Goal: Information Seeking & Learning: Learn about a topic

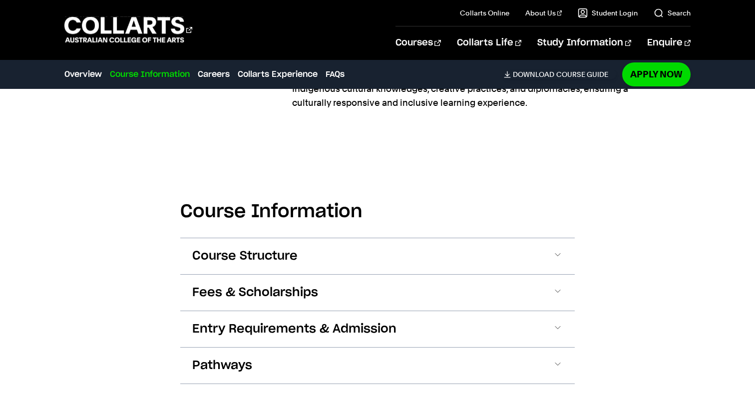
scroll to position [538, 0]
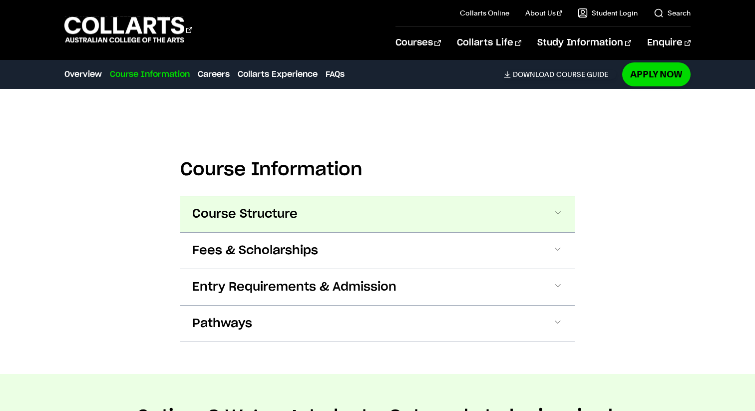
click at [492, 213] on button "Course Structure" at bounding box center [377, 214] width 394 height 36
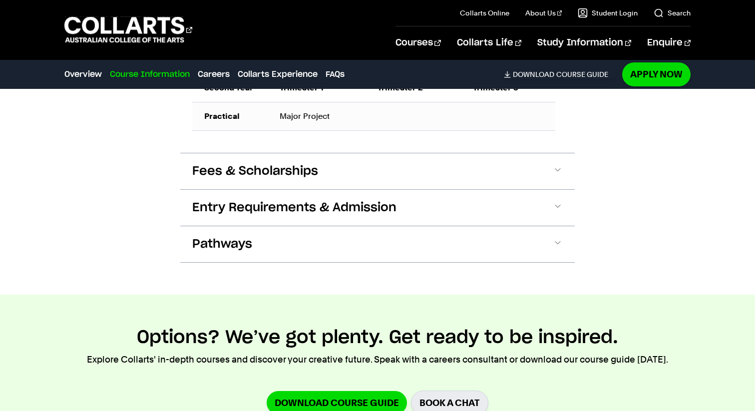
scroll to position [916, 0]
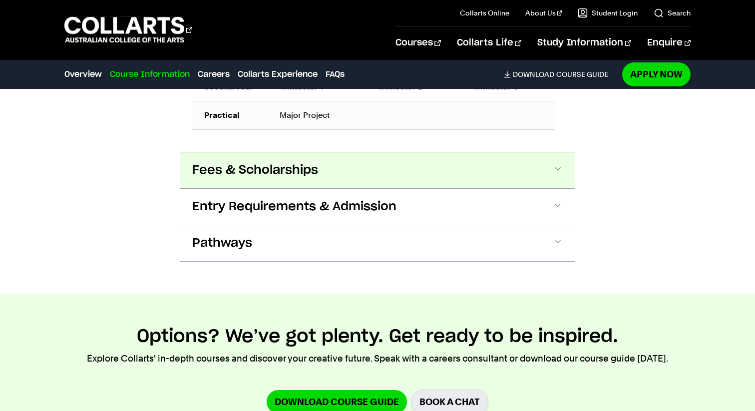
click at [525, 170] on button "Fees & Scholarships" at bounding box center [377, 170] width 394 height 36
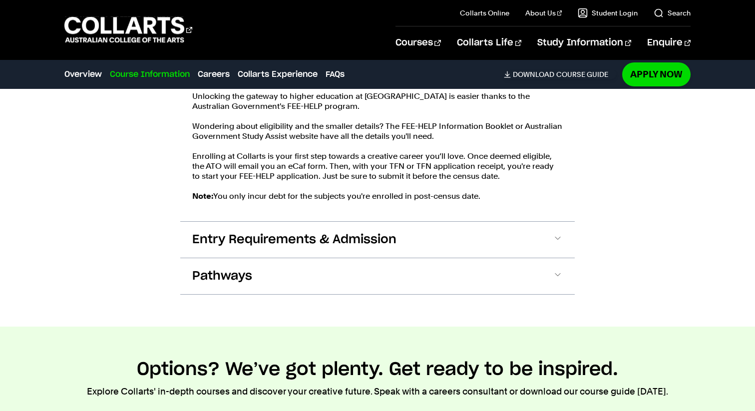
scroll to position [1116, 0]
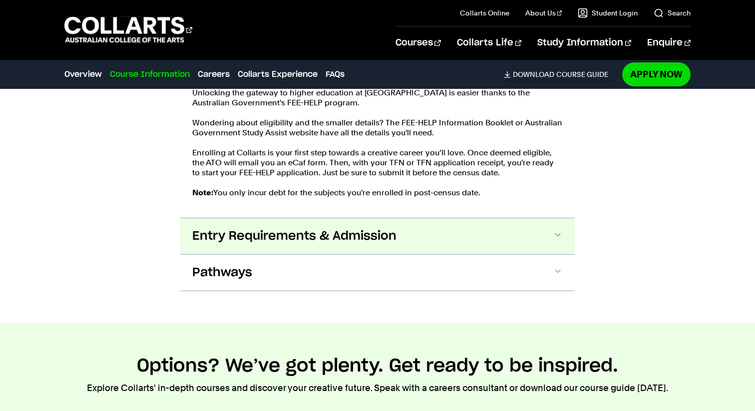
click at [481, 254] on button "Entry Requirements & Admission" at bounding box center [377, 236] width 394 height 36
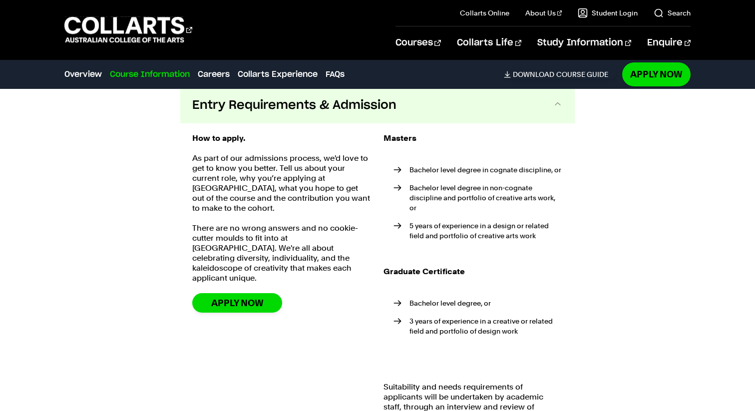
scroll to position [1256, 0]
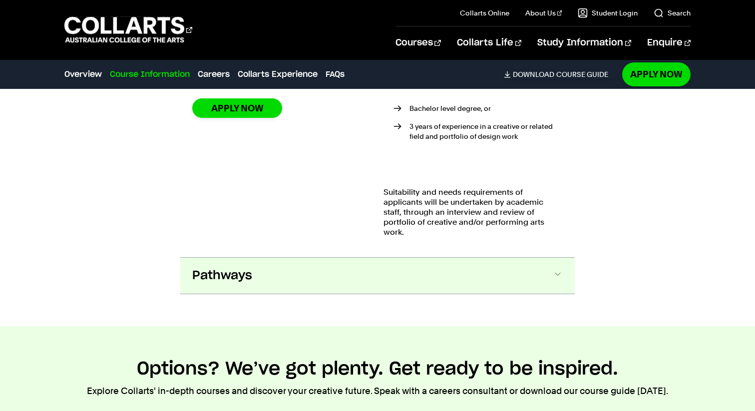
click at [520, 278] on button "Pathways" at bounding box center [377, 276] width 394 height 36
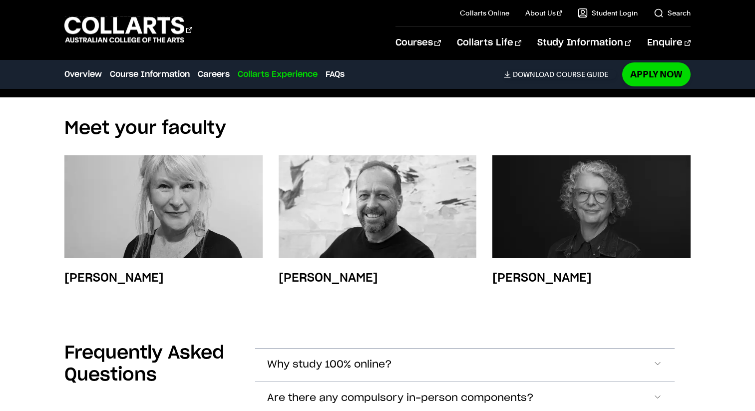
scroll to position [4090, 0]
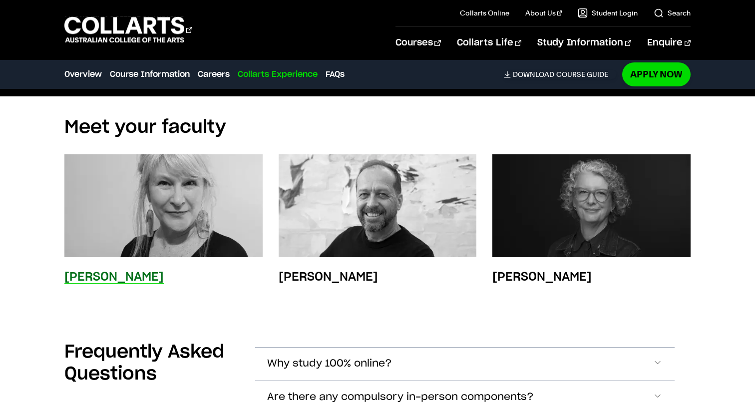
click at [183, 214] on img at bounding box center [163, 205] width 218 height 113
click at [153, 280] on h3 "Prof. Melissa Laird" at bounding box center [113, 277] width 99 height 12
click at [122, 283] on h3 "[PERSON_NAME]" at bounding box center [113, 277] width 99 height 12
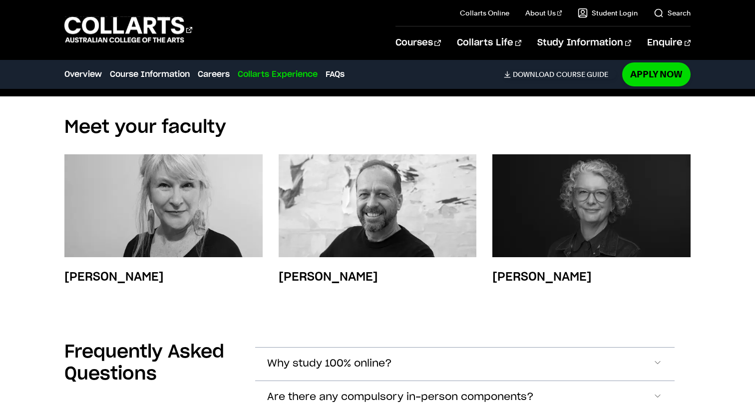
click at [124, 308] on section "Meet your faculty Prof. Melissa Laird Dr Cameron Rose Jenni Woods" at bounding box center [377, 208] width 626 height 225
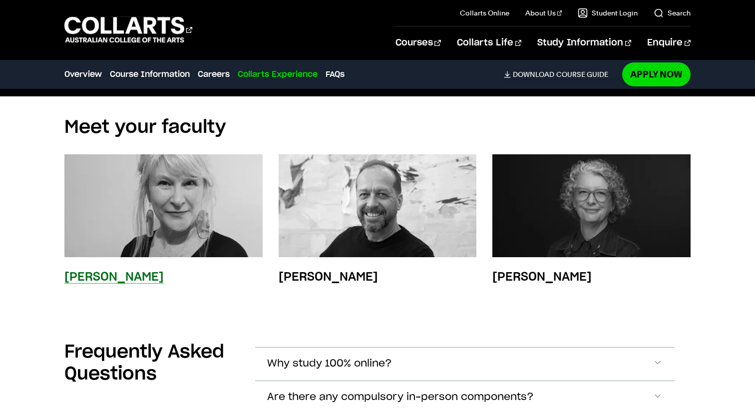
click at [123, 283] on h3 "[PERSON_NAME]" at bounding box center [113, 277] width 99 height 12
click at [184, 180] on img at bounding box center [163, 205] width 218 height 113
click at [149, 265] on div "Prof. Melissa Laird" at bounding box center [163, 219] width 198 height 131
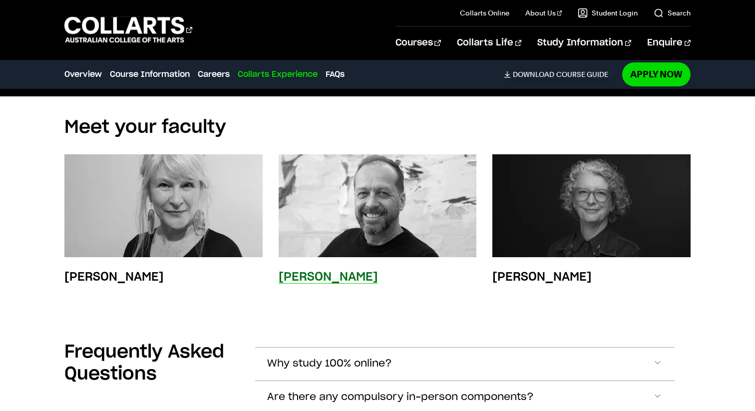
click at [365, 194] on img at bounding box center [378, 205] width 218 height 113
click at [353, 267] on div "Dr Cameron Rose" at bounding box center [378, 219] width 198 height 131
click at [351, 276] on h3 "Dr Cameron Rose" at bounding box center [328, 277] width 99 height 12
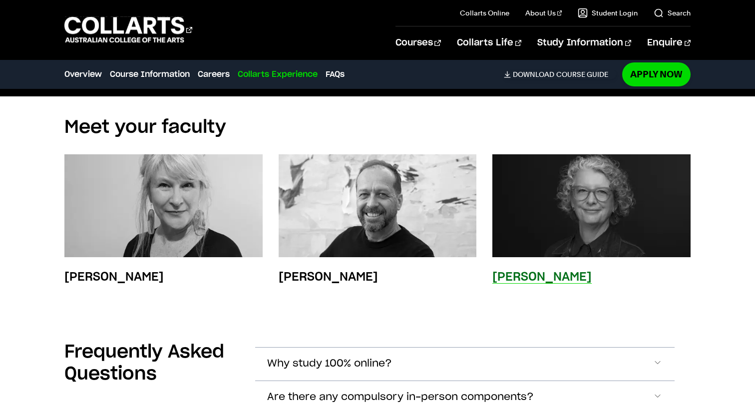
click at [519, 272] on div "Jenni Woods" at bounding box center [541, 277] width 99 height 16
click at [519, 278] on h3 "Jenni Woods" at bounding box center [541, 277] width 99 height 12
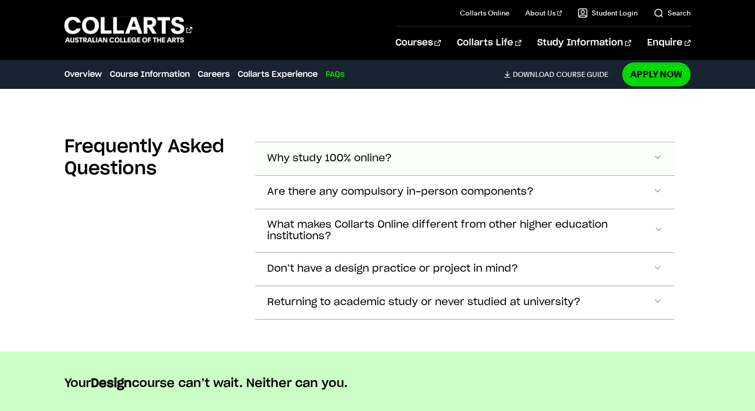
click at [417, 170] on button "Why study 100% online?" at bounding box center [465, 158] width 420 height 33
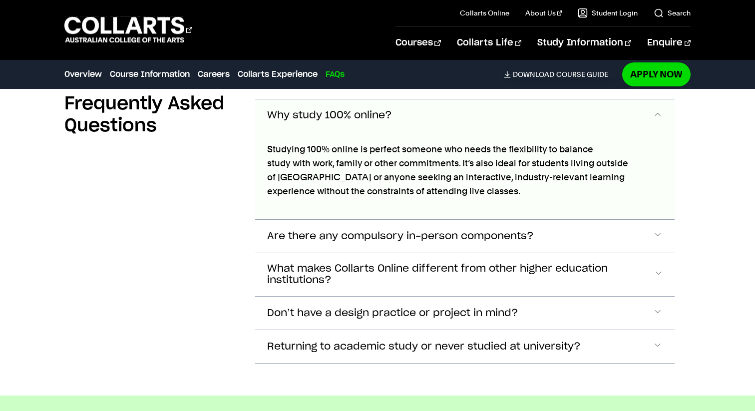
scroll to position [4350, 0]
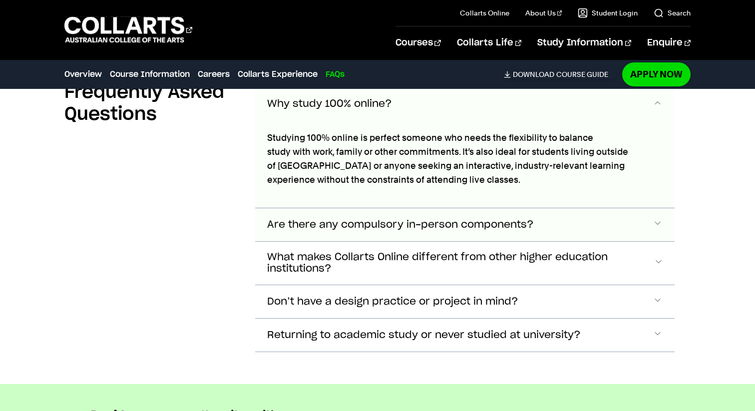
click at [464, 121] on button "Are there any compulsory in-person components?" at bounding box center [465, 104] width 420 height 33
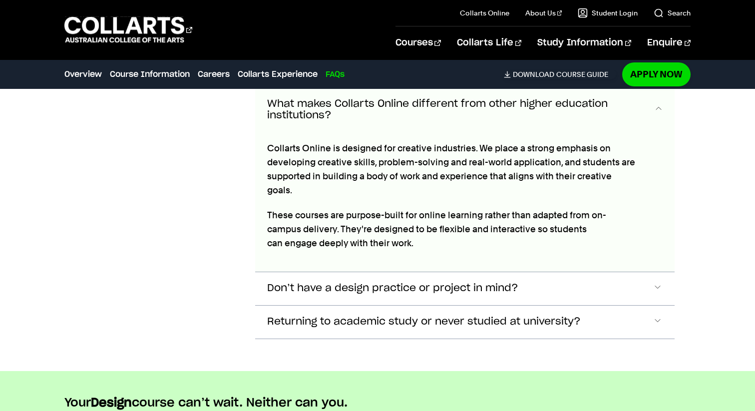
scroll to position [4576, 0]
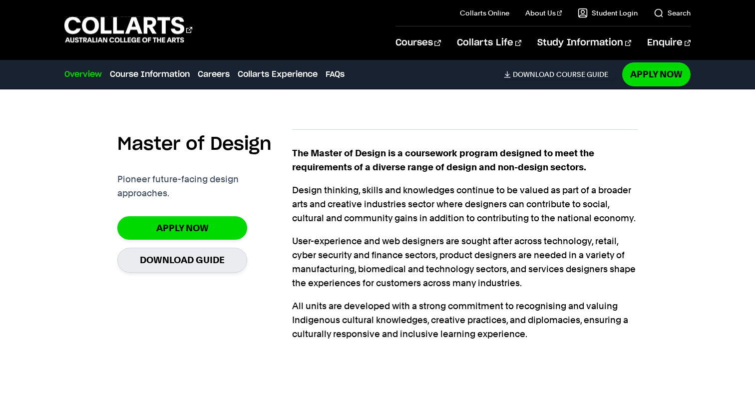
scroll to position [268, 0]
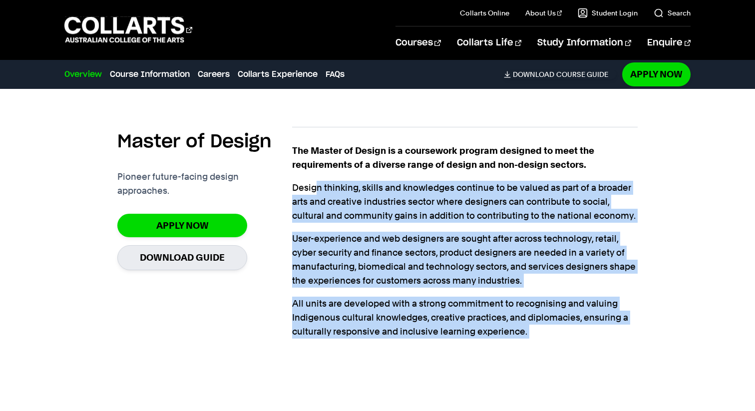
drag, startPoint x: 316, startPoint y: 181, endPoint x: 432, endPoint y: 340, distance: 196.9
click at [434, 342] on div "The Master of Design is a coursework program designed to meet the requirements …" at bounding box center [464, 253] width 345 height 218
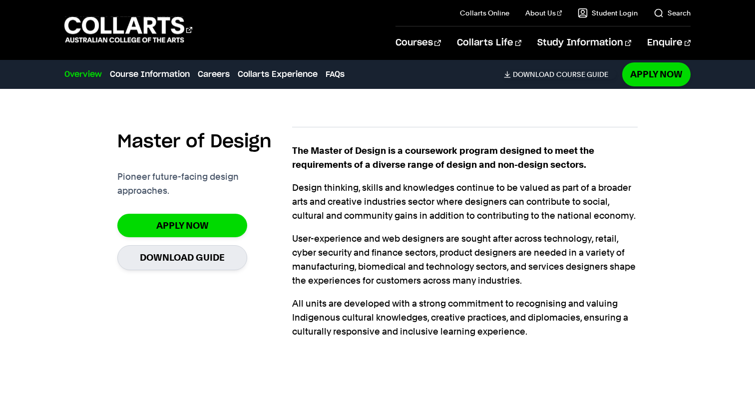
drag, startPoint x: 57, startPoint y: 119, endPoint x: 47, endPoint y: 61, distance: 58.8
click at [57, 119] on div "Master of Design Pioneer future-facing design approaches. Apply now Download Gu…" at bounding box center [377, 234] width 755 height 295
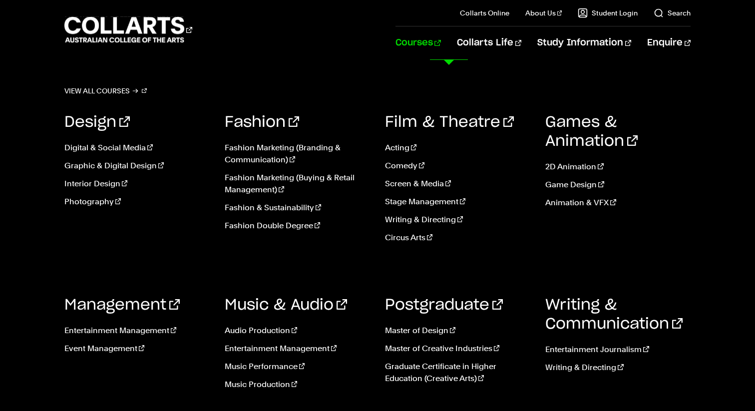
click at [400, 171] on ul "Acting Comedy Screen & Media Stage Management Writing & Directing Circus Arts" at bounding box center [457, 196] width 145 height 124
click at [404, 169] on link "Comedy" at bounding box center [457, 166] width 145 height 12
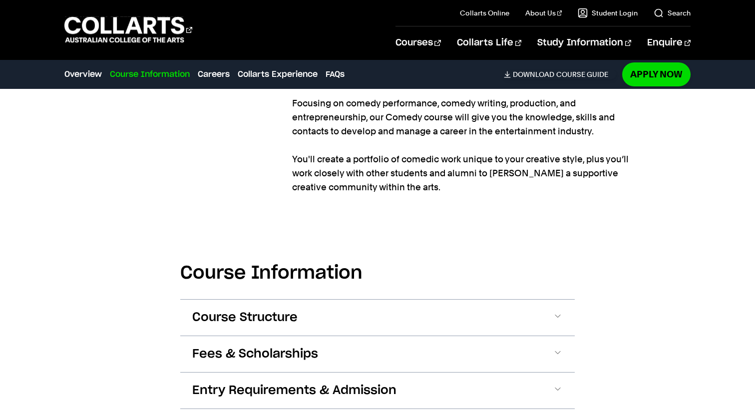
scroll to position [949, 0]
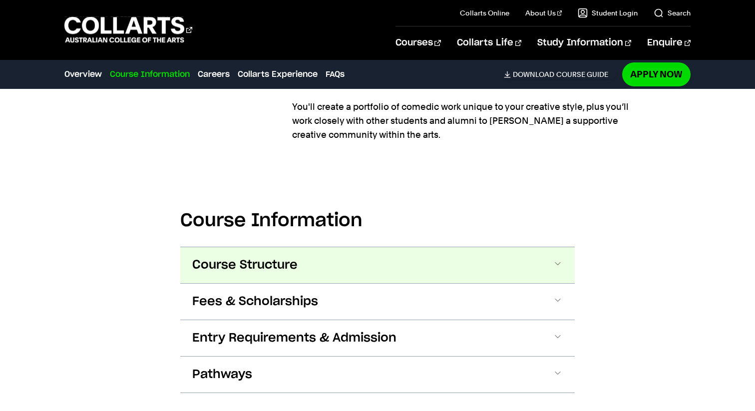
click at [556, 259] on span at bounding box center [558, 265] width 10 height 13
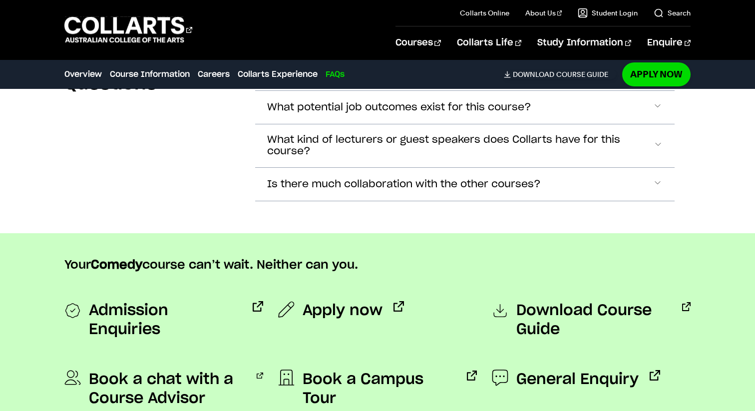
scroll to position [3533, 0]
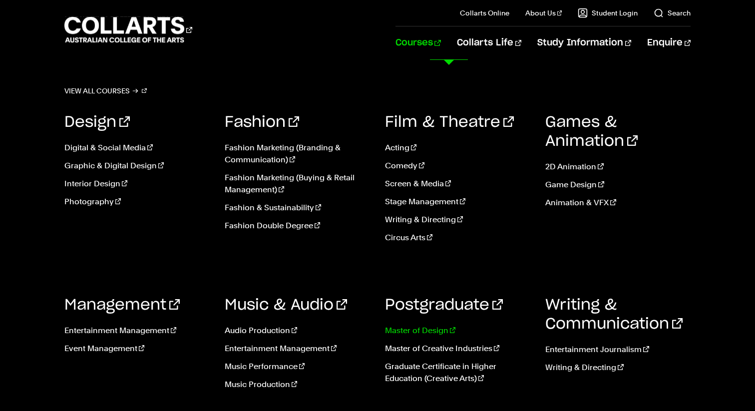
click at [434, 331] on link "Master of Design" at bounding box center [457, 330] width 145 height 12
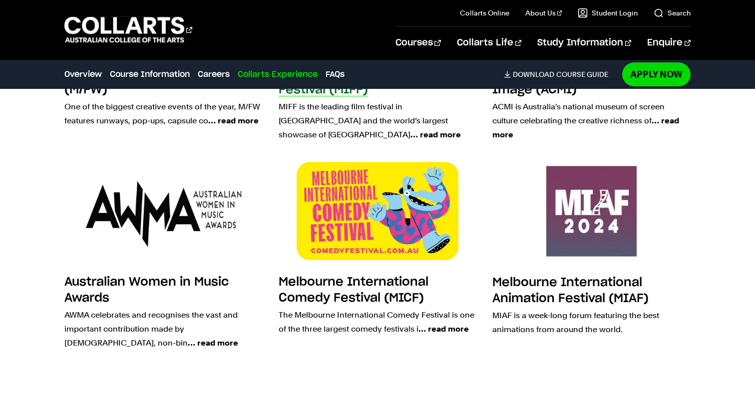
scroll to position [1919, 0]
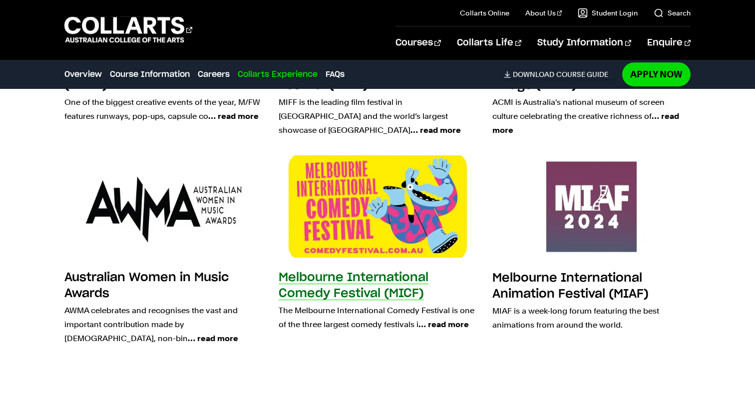
click at [358, 295] on h3 "Melbourne International Comedy Festival (MICF)" at bounding box center [354, 286] width 150 height 28
click at [443, 323] on span "… read more" at bounding box center [443, 323] width 50 height 9
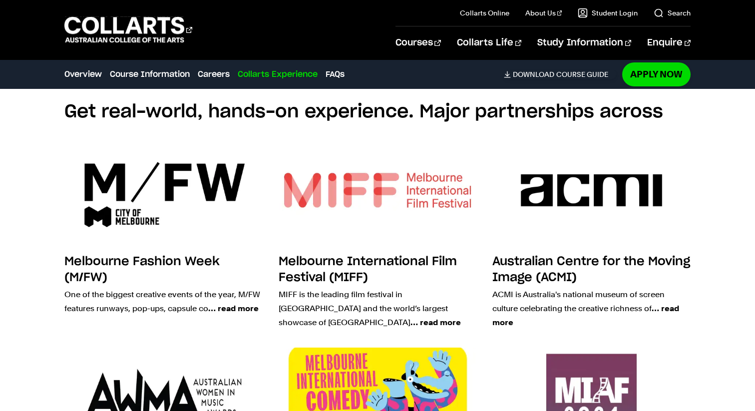
scroll to position [1707, 0]
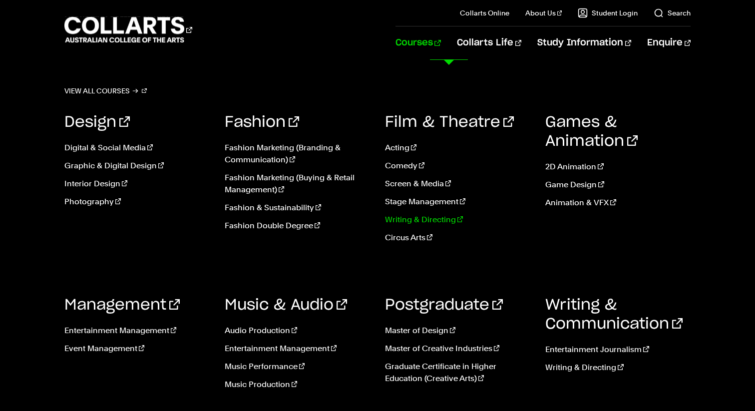
click at [447, 223] on link "Writing & Directing" at bounding box center [457, 220] width 145 height 12
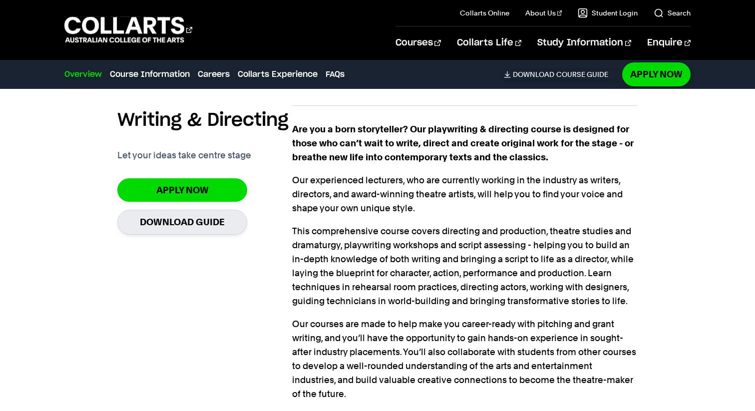
scroll to position [689, 0]
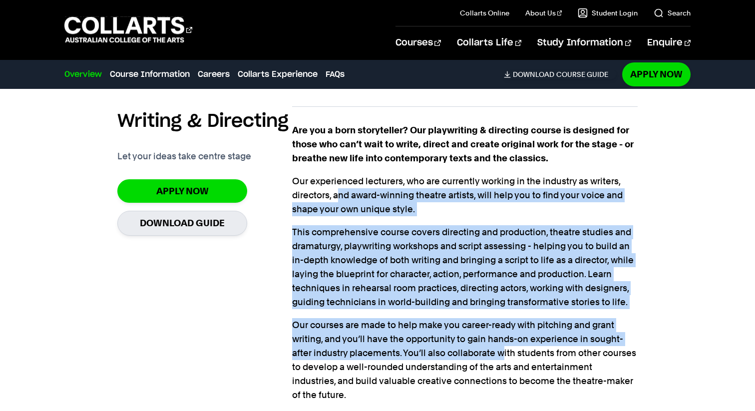
drag, startPoint x: 389, startPoint y: 196, endPoint x: 502, endPoint y: 355, distance: 194.9
click at [502, 355] on div "Are you a born storyteller? Our playwriting & directing course is designed for …" at bounding box center [464, 262] width 345 height 279
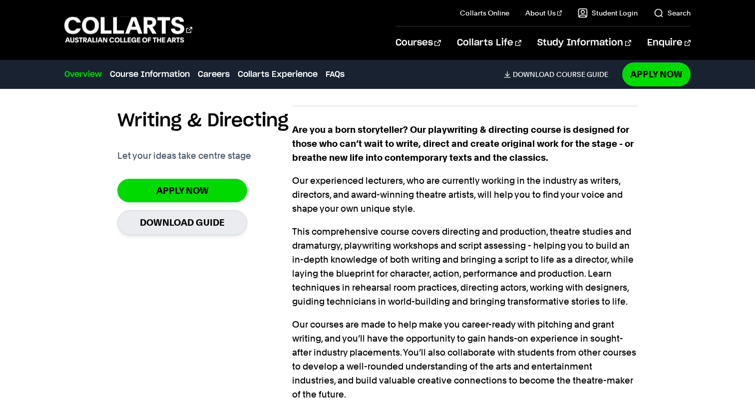
drag, startPoint x: 551, startPoint y: 294, endPoint x: 544, endPoint y: 285, distance: 11.4
click at [550, 294] on p "This comprehensive course covers directing and production, theatre studies and …" at bounding box center [464, 267] width 345 height 84
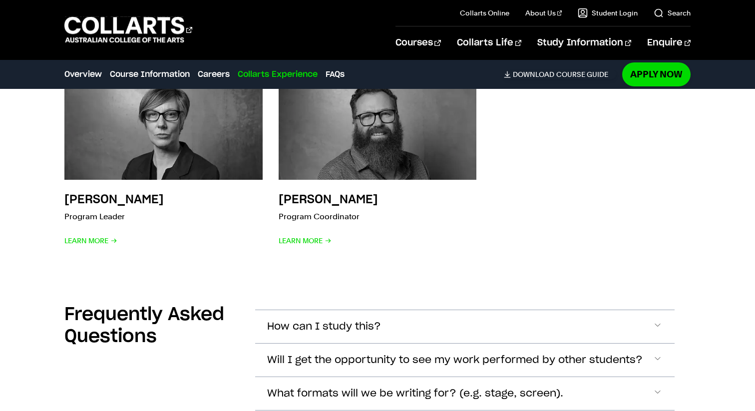
scroll to position [2740, 0]
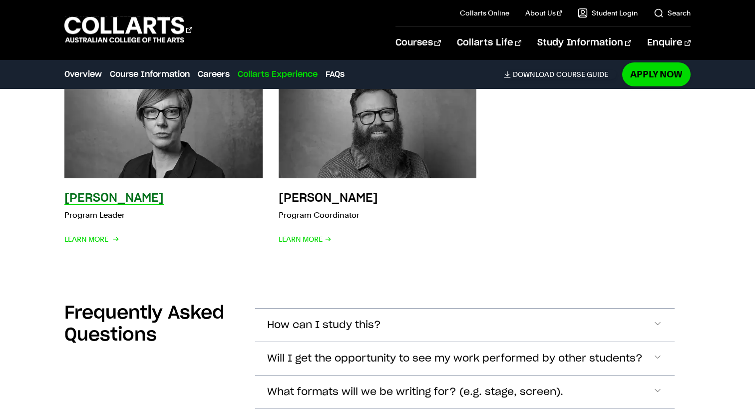
click at [106, 197] on h3 "Briony Dunn" at bounding box center [113, 198] width 99 height 12
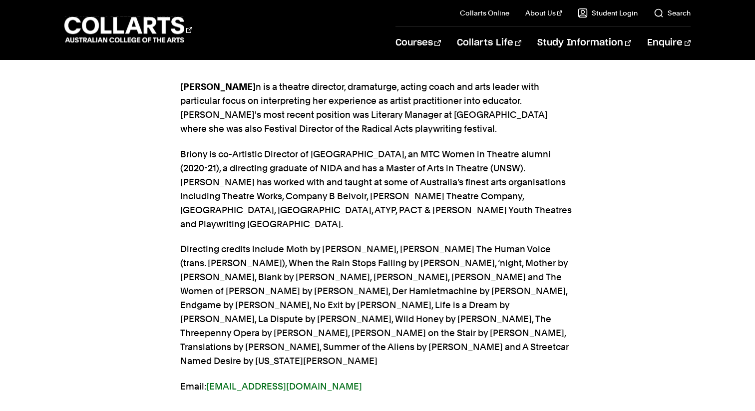
scroll to position [307, 0]
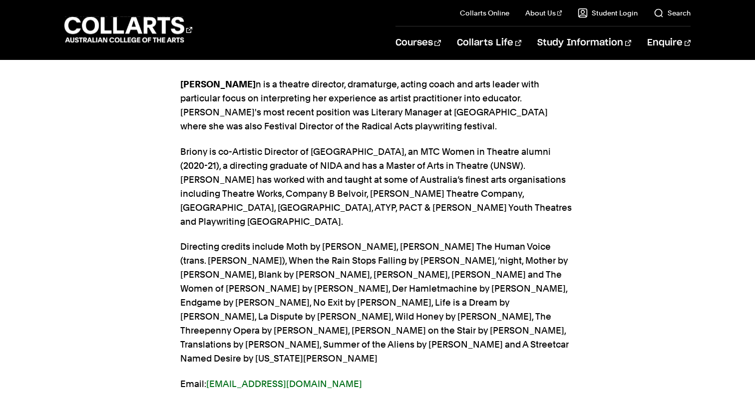
click at [257, 183] on p "Briony is co-Artistic Director of Iron Lung Theatre, an MTC Women in Theatre al…" at bounding box center [377, 187] width 394 height 84
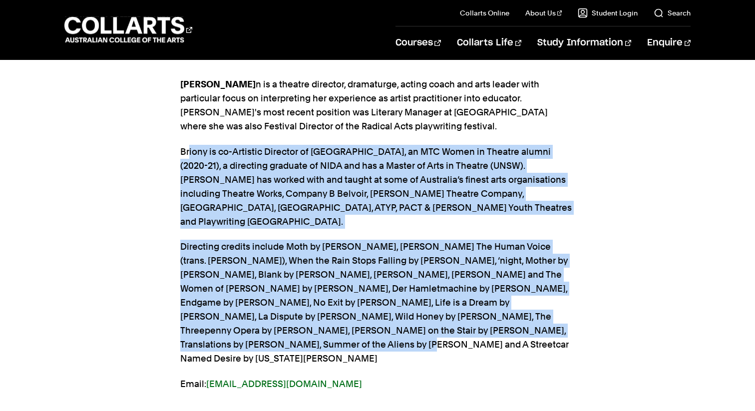
drag, startPoint x: 195, startPoint y: 148, endPoint x: 558, endPoint y: 318, distance: 401.1
click at [558, 318] on section "Briony Dun n is a theatre director, dramaturge, acting coach and arts leader wi…" at bounding box center [377, 269] width 394 height 416
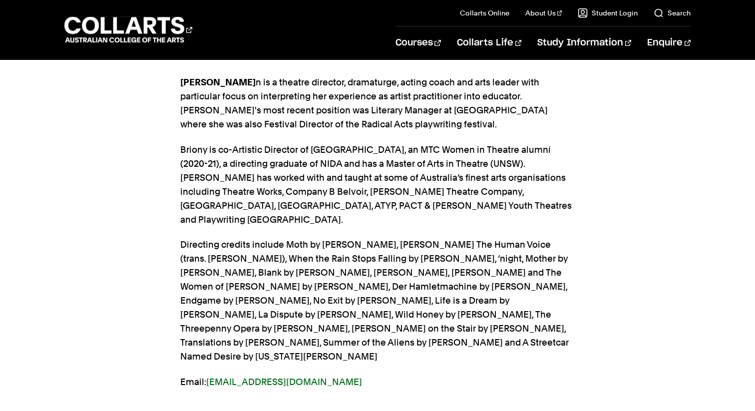
click at [541, 326] on section "Briony Dun n is a theatre director, dramaturge, acting coach and arts leader wi…" at bounding box center [377, 267] width 394 height 416
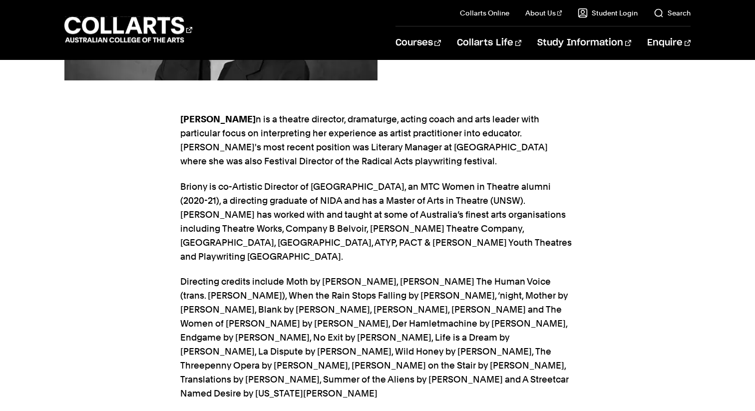
scroll to position [267, 0]
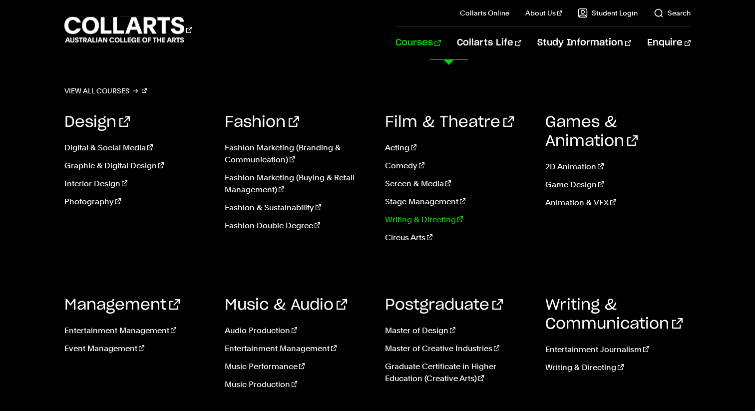
click at [429, 217] on link "Writing & Directing" at bounding box center [457, 220] width 145 height 12
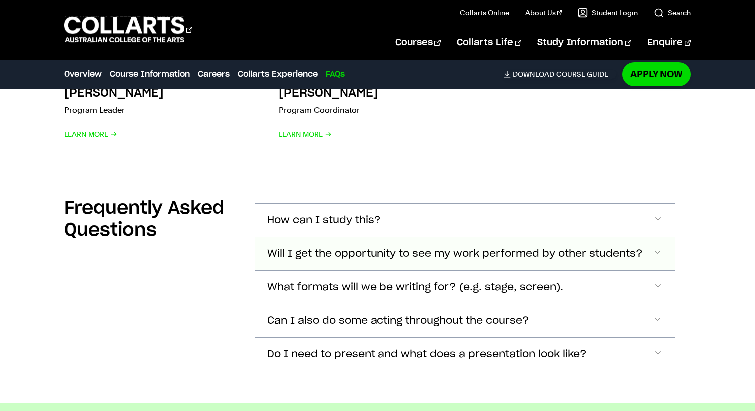
scroll to position [2848, 0]
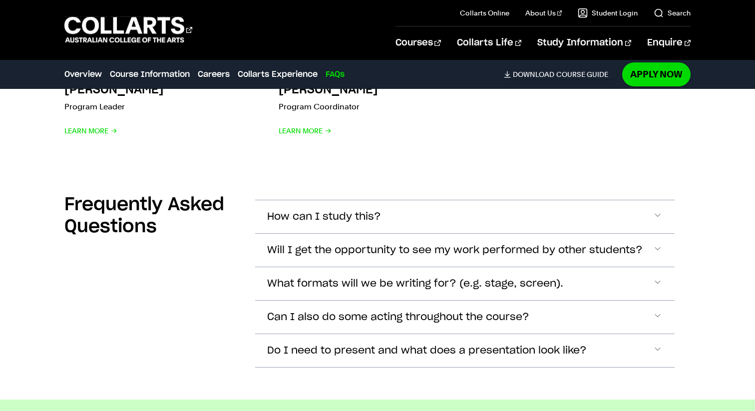
drag, startPoint x: 437, startPoint y: 253, endPoint x: 443, endPoint y: 254, distance: 6.2
click at [381, 223] on span "Will I get the opportunity to see my work performed by other students?" at bounding box center [324, 216] width 114 height 11
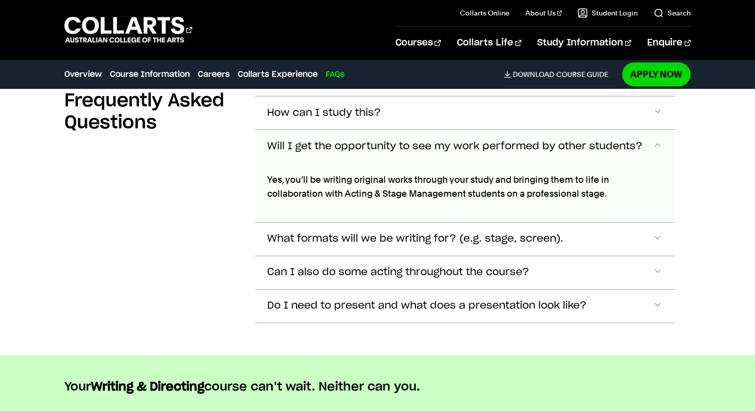
scroll to position [2946, 0]
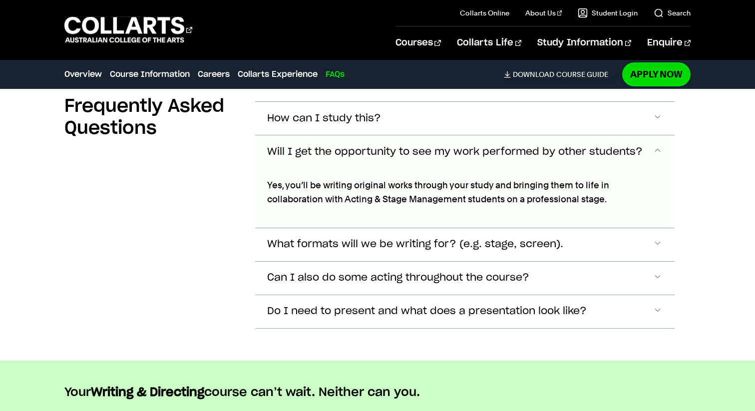
drag, startPoint x: 514, startPoint y: 246, endPoint x: 517, endPoint y: 260, distance: 14.3
click at [381, 124] on span "What formats will we be writing for? (e.g. stage, screen)." at bounding box center [324, 118] width 114 height 11
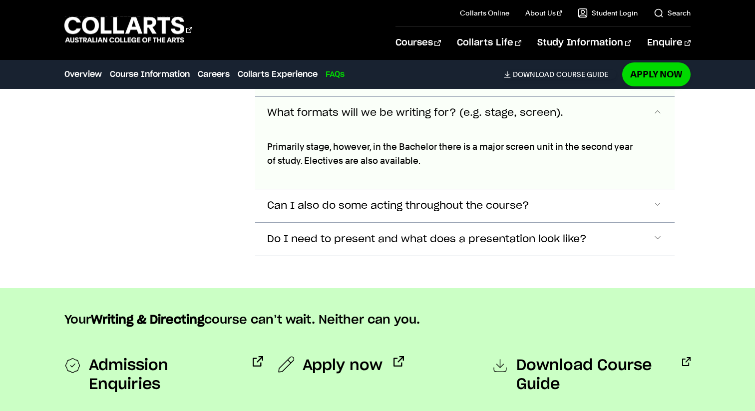
scroll to position [3084, 0]
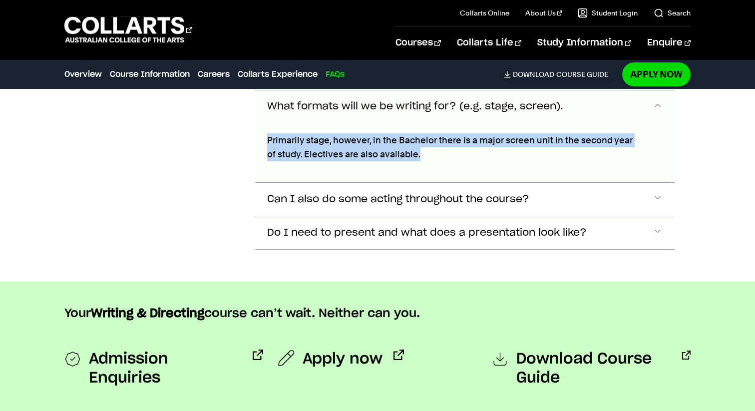
drag, startPoint x: 273, startPoint y: 130, endPoint x: 460, endPoint y: 158, distance: 188.8
click at [458, 90] on div "Primarily stage, however, in the Bachelor there is a major screen unit in the s…" at bounding box center [452, 59] width 394 height 59
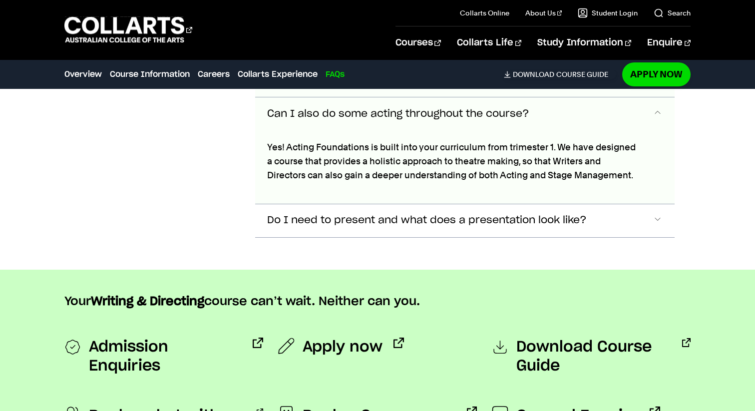
scroll to position [3177, 0]
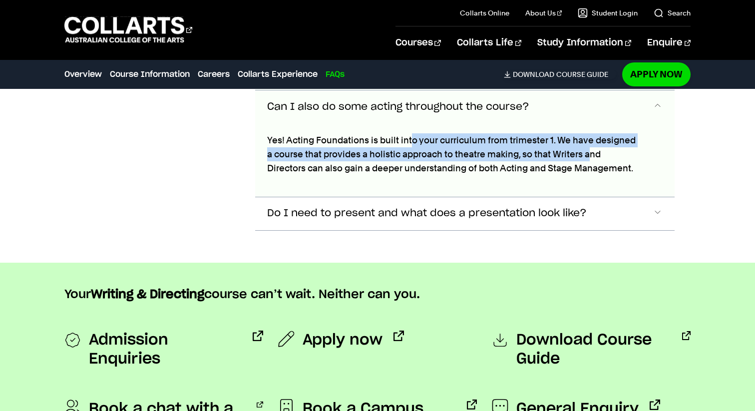
drag, startPoint x: 410, startPoint y: 142, endPoint x: 617, endPoint y: 182, distance: 210.4
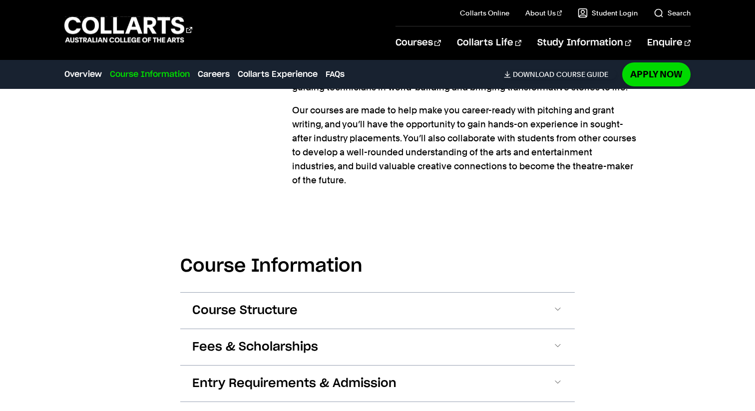
scroll to position [905, 0]
